Goal: Task Accomplishment & Management: Use online tool/utility

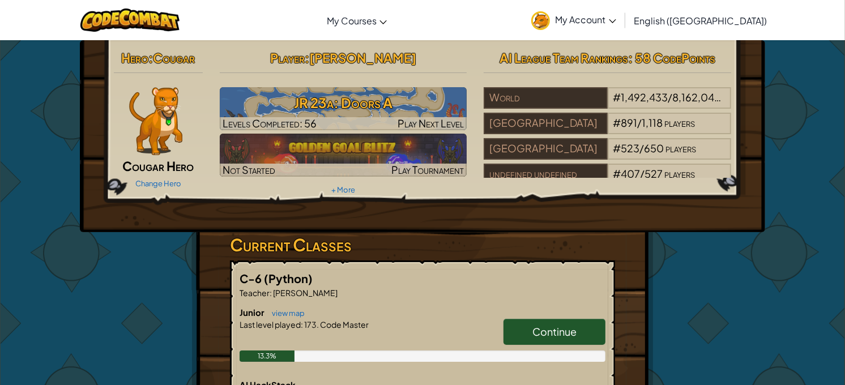
click at [567, 327] on span "Continue" at bounding box center [554, 331] width 44 height 13
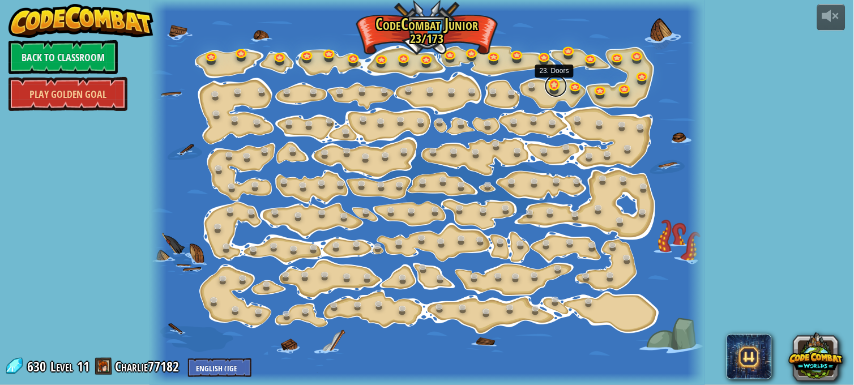
click at [556, 86] on link at bounding box center [556, 86] width 23 height 23
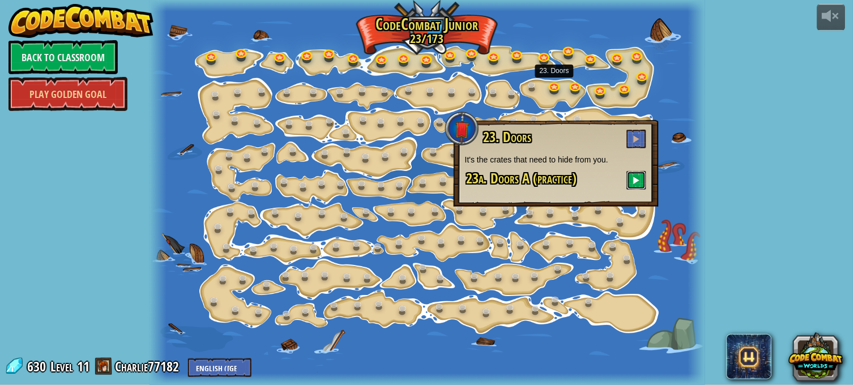
click at [636, 177] on span at bounding box center [637, 180] width 8 height 8
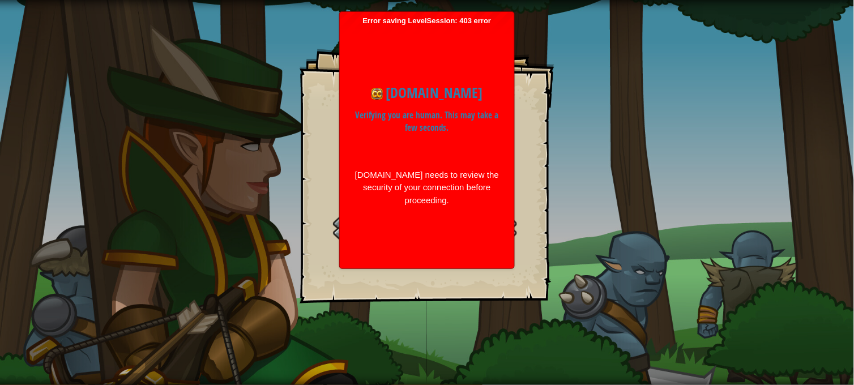
click at [280, 166] on div "Doors A Goals Start Level Error loading from server. Try refreshing the page. Y…" at bounding box center [427, 192] width 854 height 385
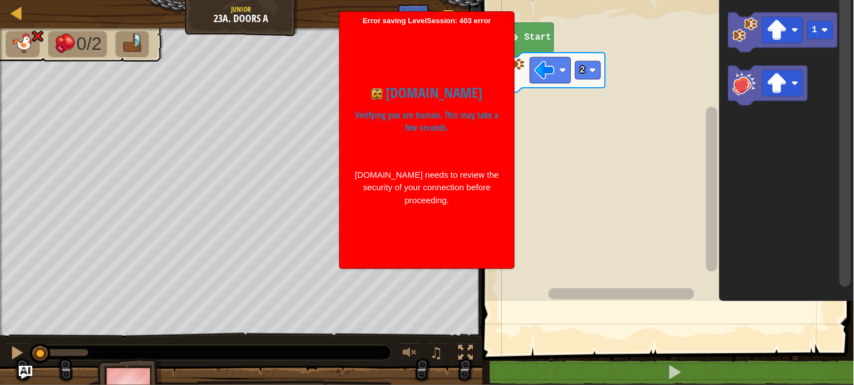
click at [409, 193] on div "[DOMAIN_NAME] needs to review the security of your connection before proceeding." at bounding box center [427, 188] width 146 height 39
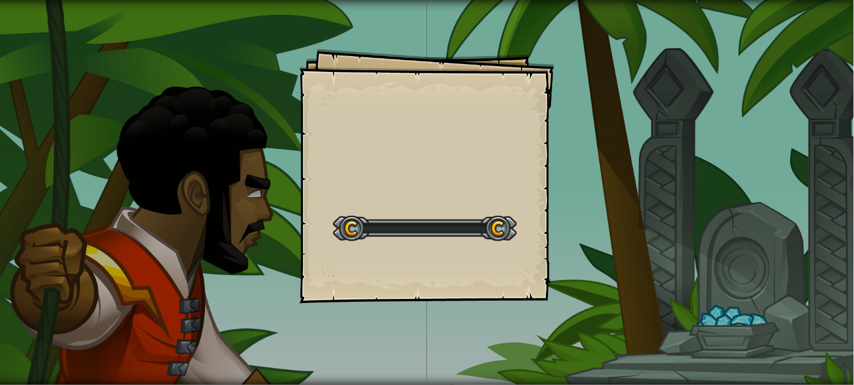
click at [561, 333] on div "Goals Start Level Error loading from server. Try refreshing the page. You'll ne…" at bounding box center [427, 192] width 854 height 385
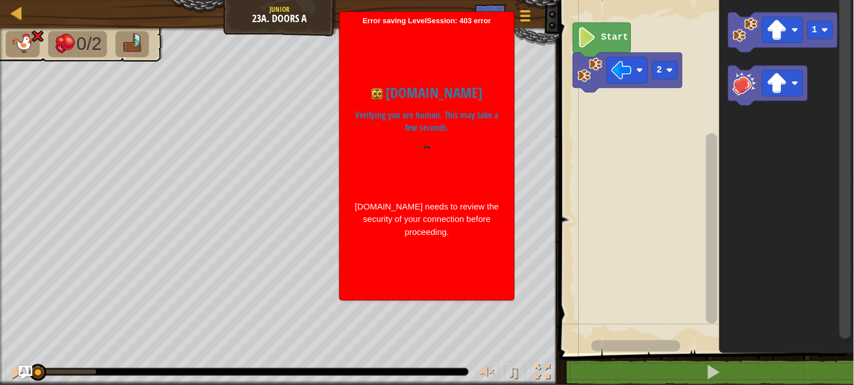
click at [743, 240] on icon "Blockly Workspace" at bounding box center [787, 173] width 135 height 359
click at [677, 240] on rect "Blockly Workspace" at bounding box center [705, 173] width 298 height 359
click at [371, 212] on div "[DOMAIN_NAME] needs to review the security of your connection before proceeding." at bounding box center [427, 220] width 146 height 39
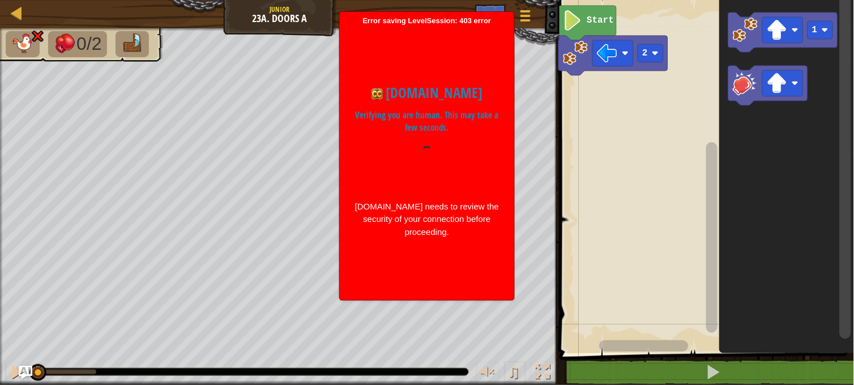
click at [569, 75] on rect "Blockly Workspace" at bounding box center [705, 173] width 298 height 359
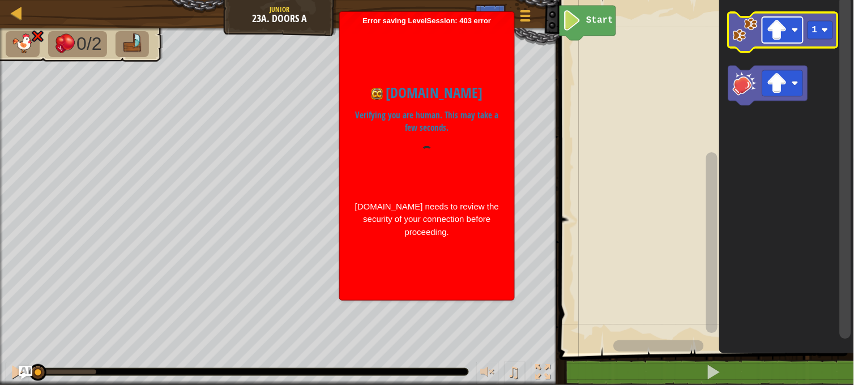
click at [765, 32] on rect "Blockly Workspace" at bounding box center [783, 30] width 41 height 26
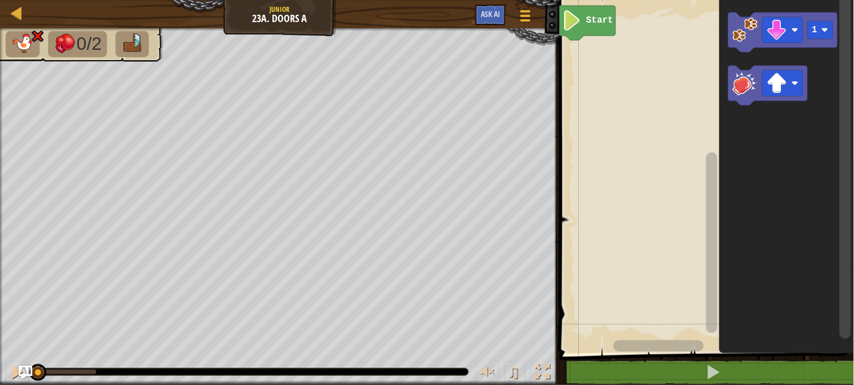
click at [772, 52] on icon "Blockly Workspace" at bounding box center [787, 173] width 135 height 359
click at [749, 44] on icon "Blockly Workspace" at bounding box center [783, 32] width 109 height 40
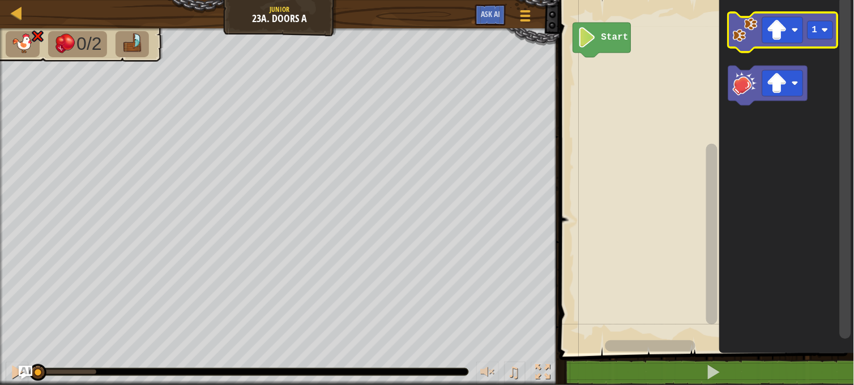
click at [833, 40] on icon "Blockly Workspace" at bounding box center [783, 32] width 109 height 40
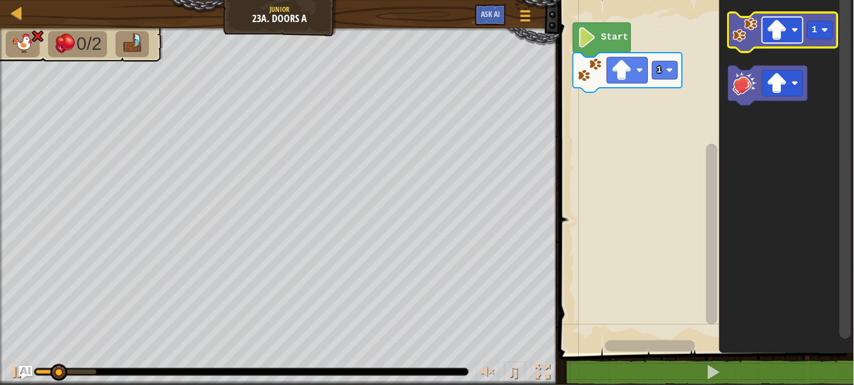
click at [802, 31] on rect "Blockly Workspace" at bounding box center [783, 30] width 41 height 26
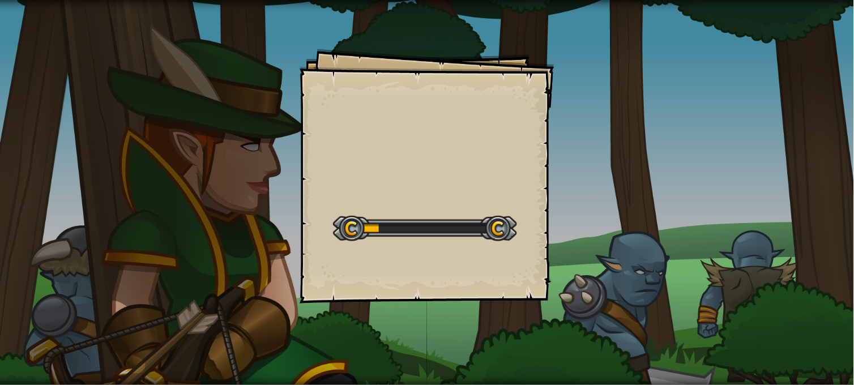
click at [642, 69] on div "Goals Start Level Error loading from server. Try refreshing the page. You'll ne…" at bounding box center [427, 192] width 854 height 385
